Goal: Complete application form

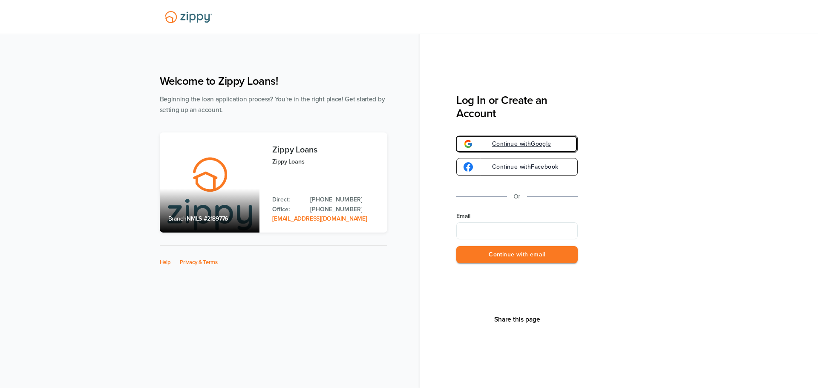
drag, startPoint x: 546, startPoint y: 147, endPoint x: 549, endPoint y: 155, distance: 8.4
click at [546, 147] on span "Continue with Google" at bounding box center [517, 144] width 68 height 6
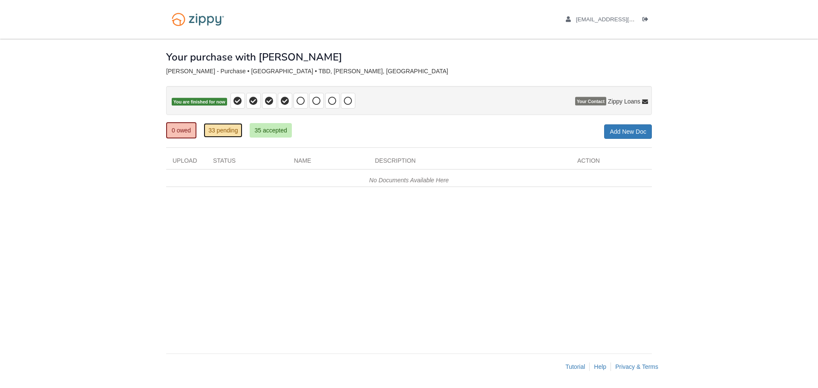
click at [223, 126] on link "33 pending" at bounding box center [223, 130] width 39 height 14
